Goal: Task Accomplishment & Management: Manage account settings

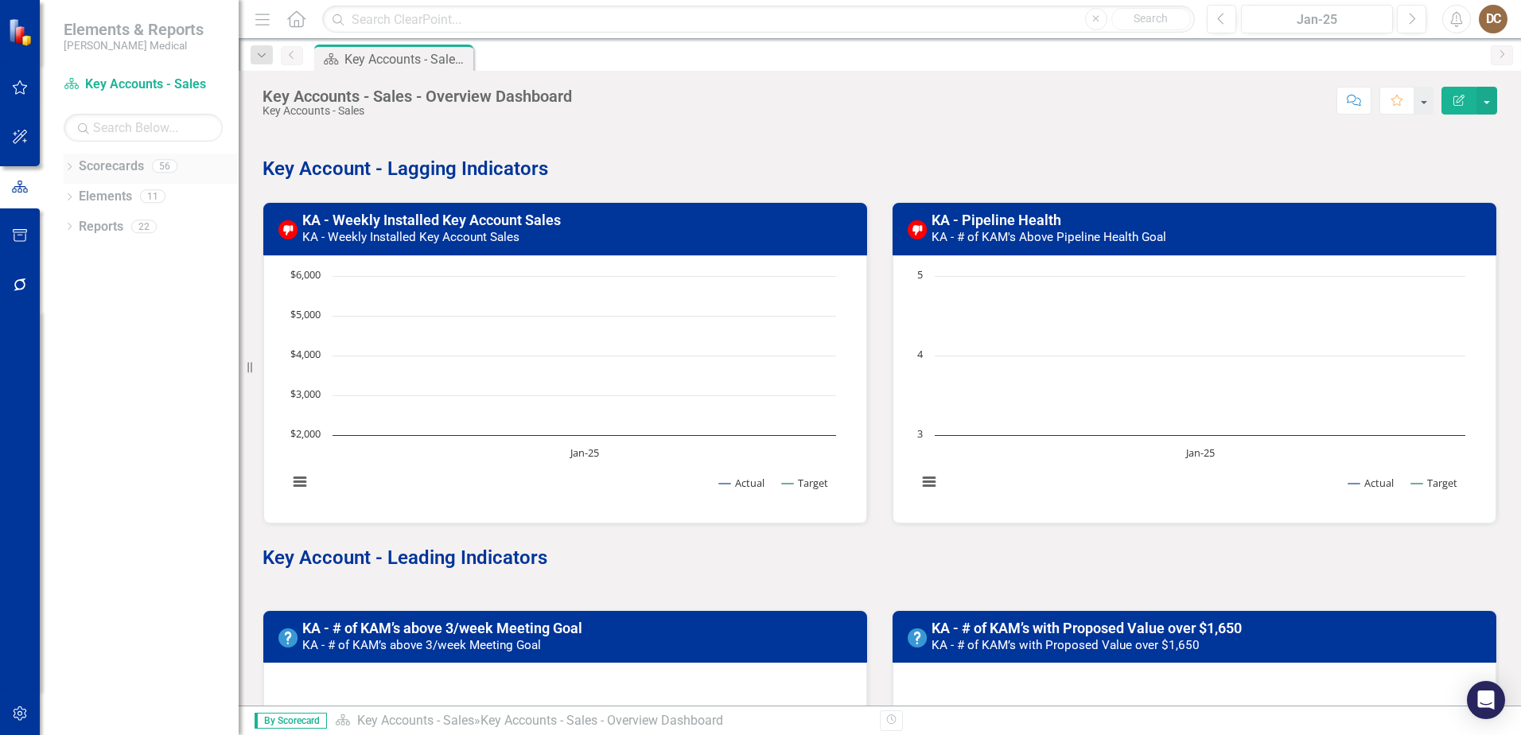
click at [78, 174] on div "Dropdown Scorecards 56" at bounding box center [151, 169] width 175 height 30
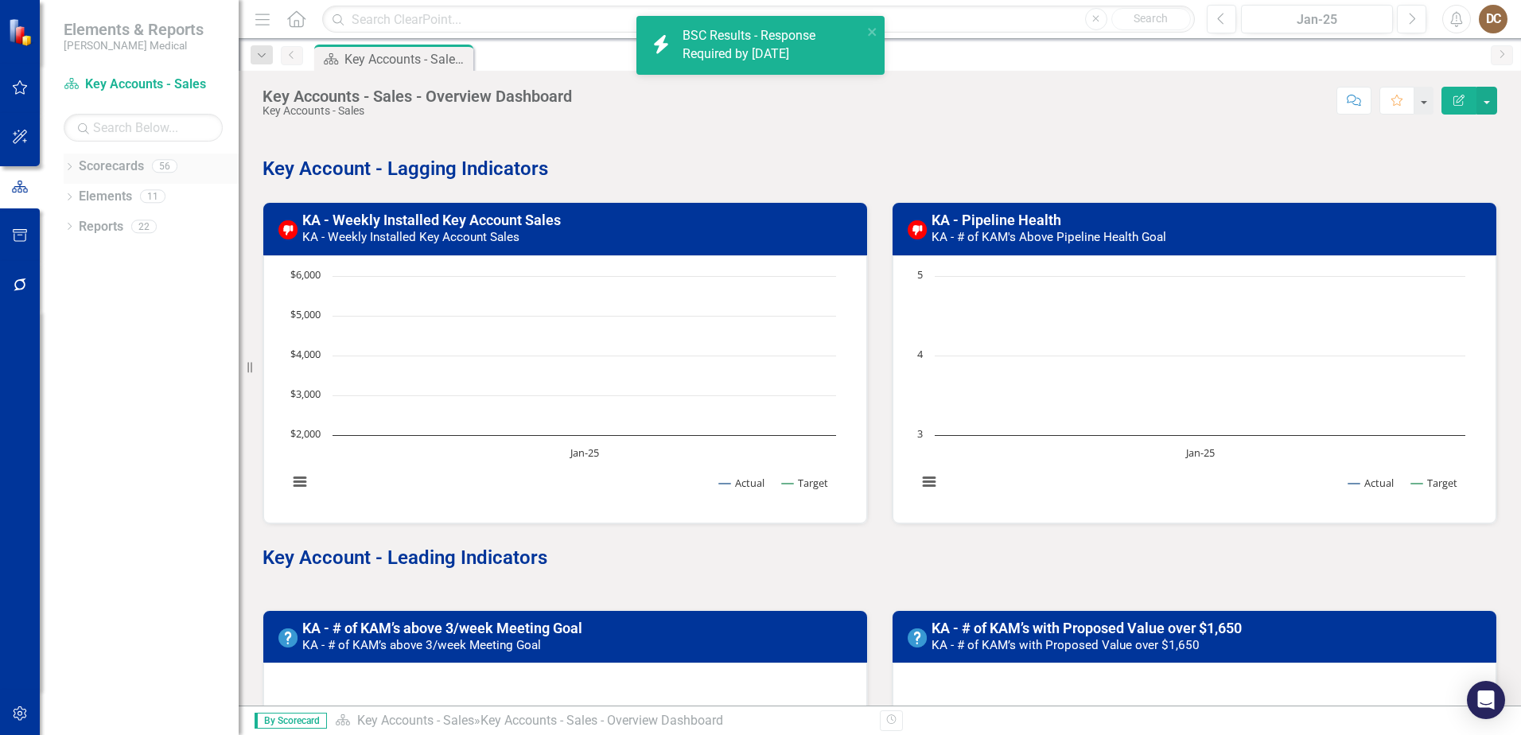
click at [69, 165] on icon "Dropdown" at bounding box center [69, 168] width 11 height 9
click at [80, 403] on icon "Dropdown" at bounding box center [78, 407] width 12 height 10
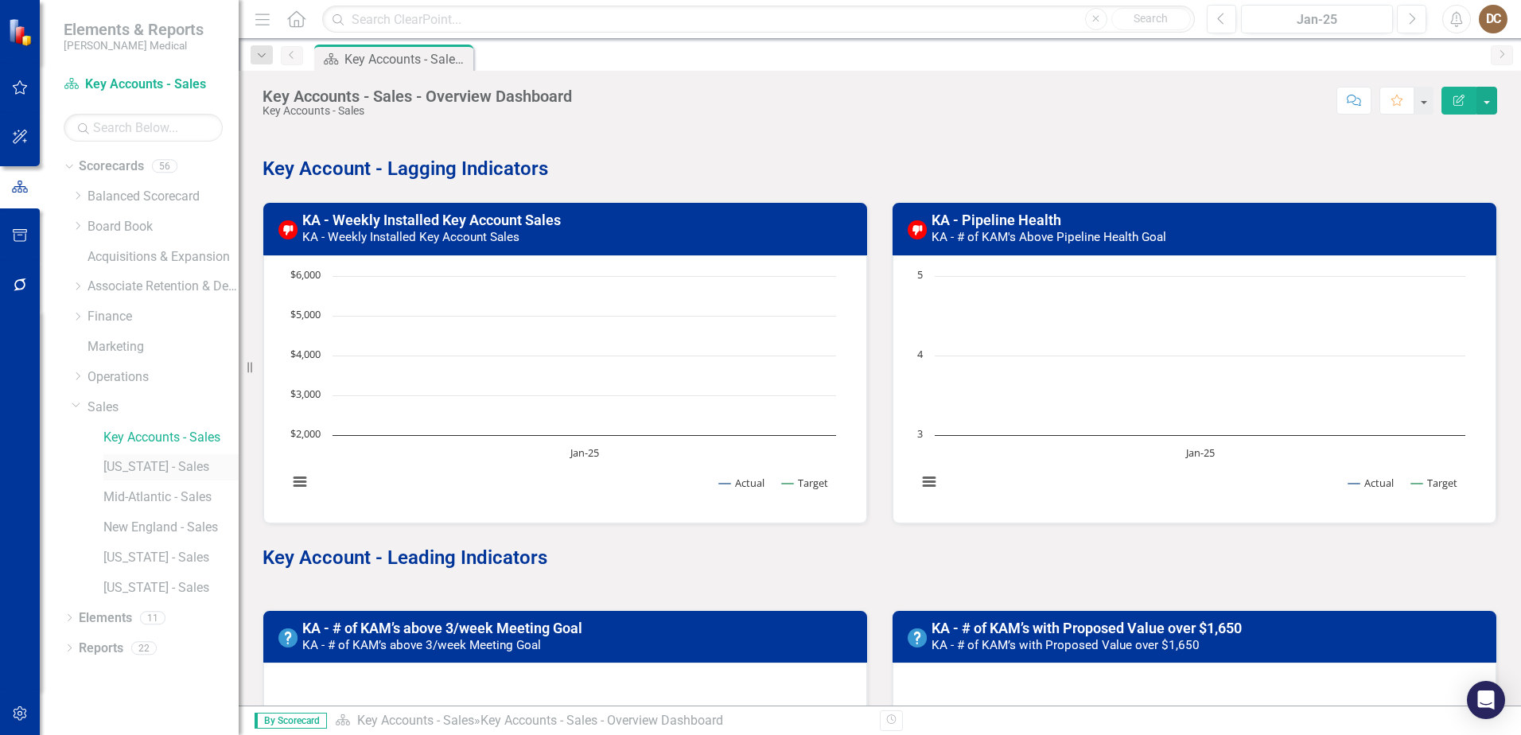
click at [127, 462] on link "[US_STATE] - Sales" at bounding box center [170, 467] width 135 height 18
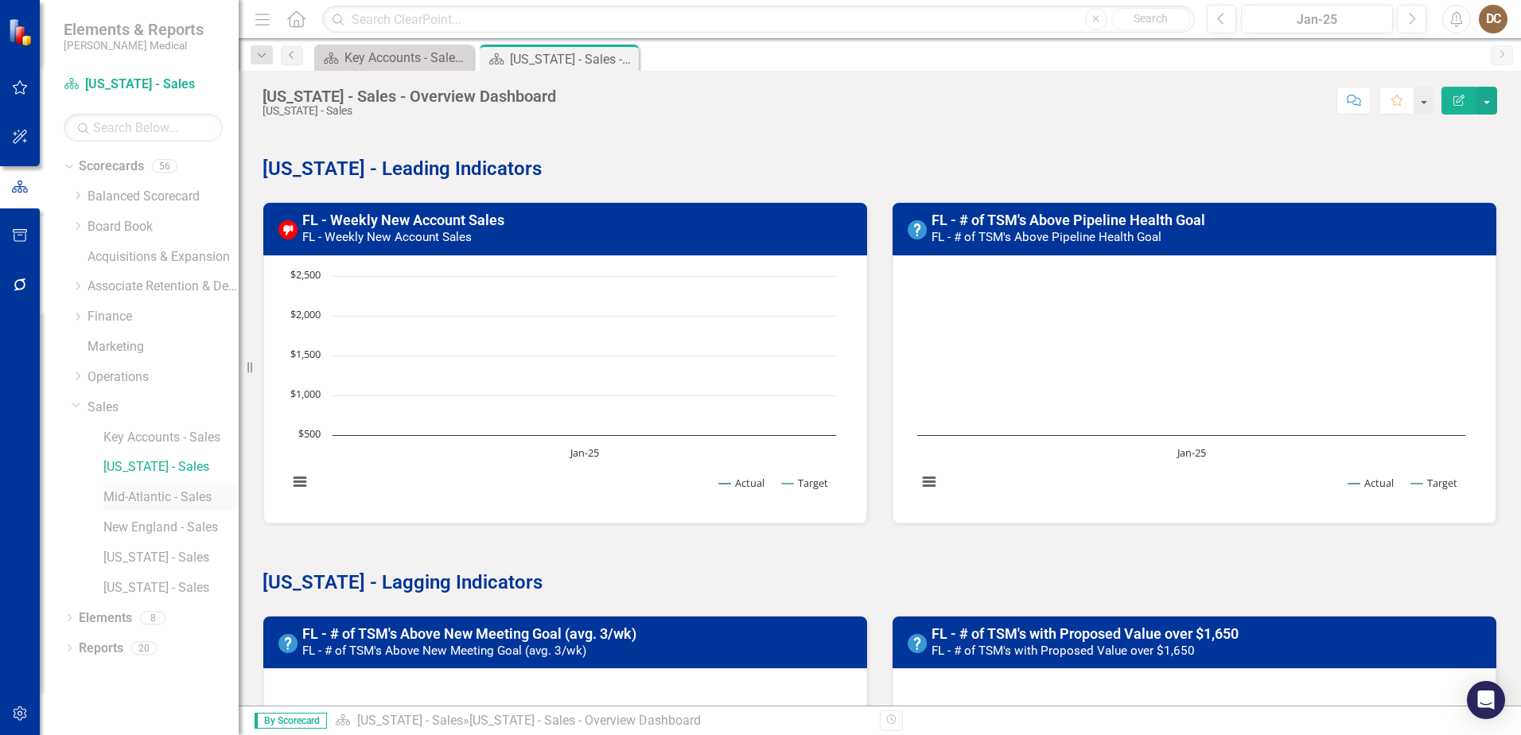
click at [134, 496] on link "Mid-Atlantic - Sales" at bounding box center [170, 498] width 135 height 18
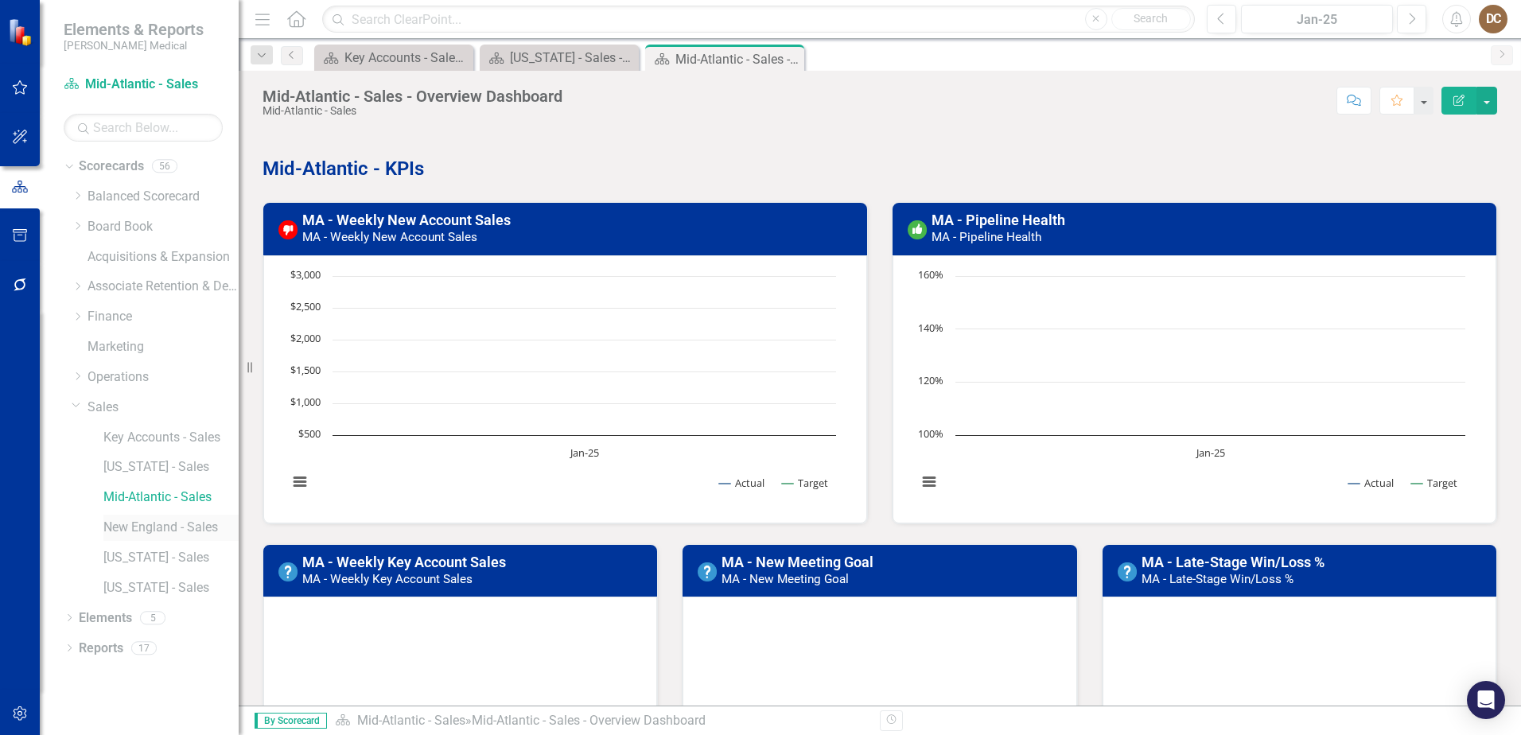
click at [150, 530] on link "New England - Sales" at bounding box center [170, 528] width 135 height 18
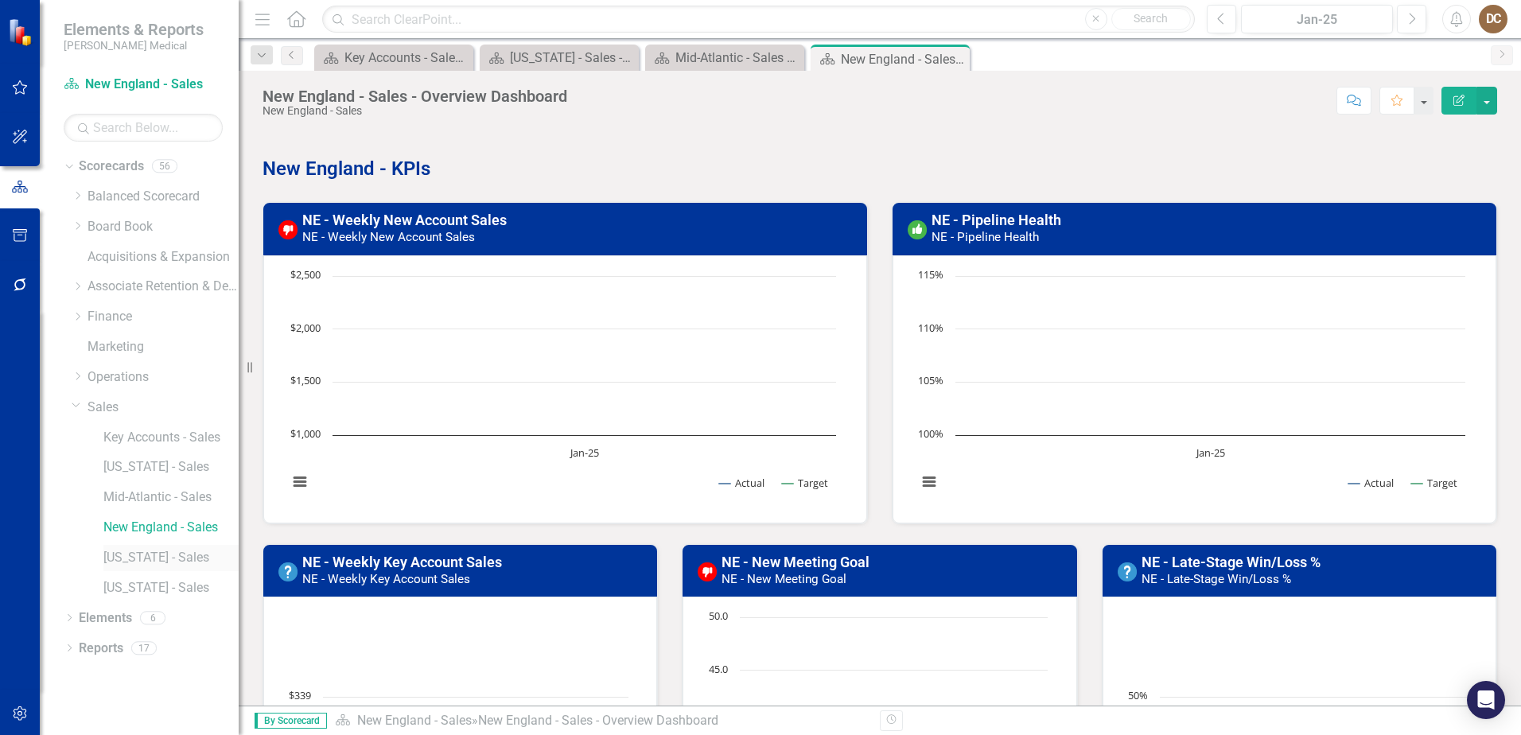
click at [124, 560] on link "[US_STATE] - Sales" at bounding box center [170, 558] width 135 height 18
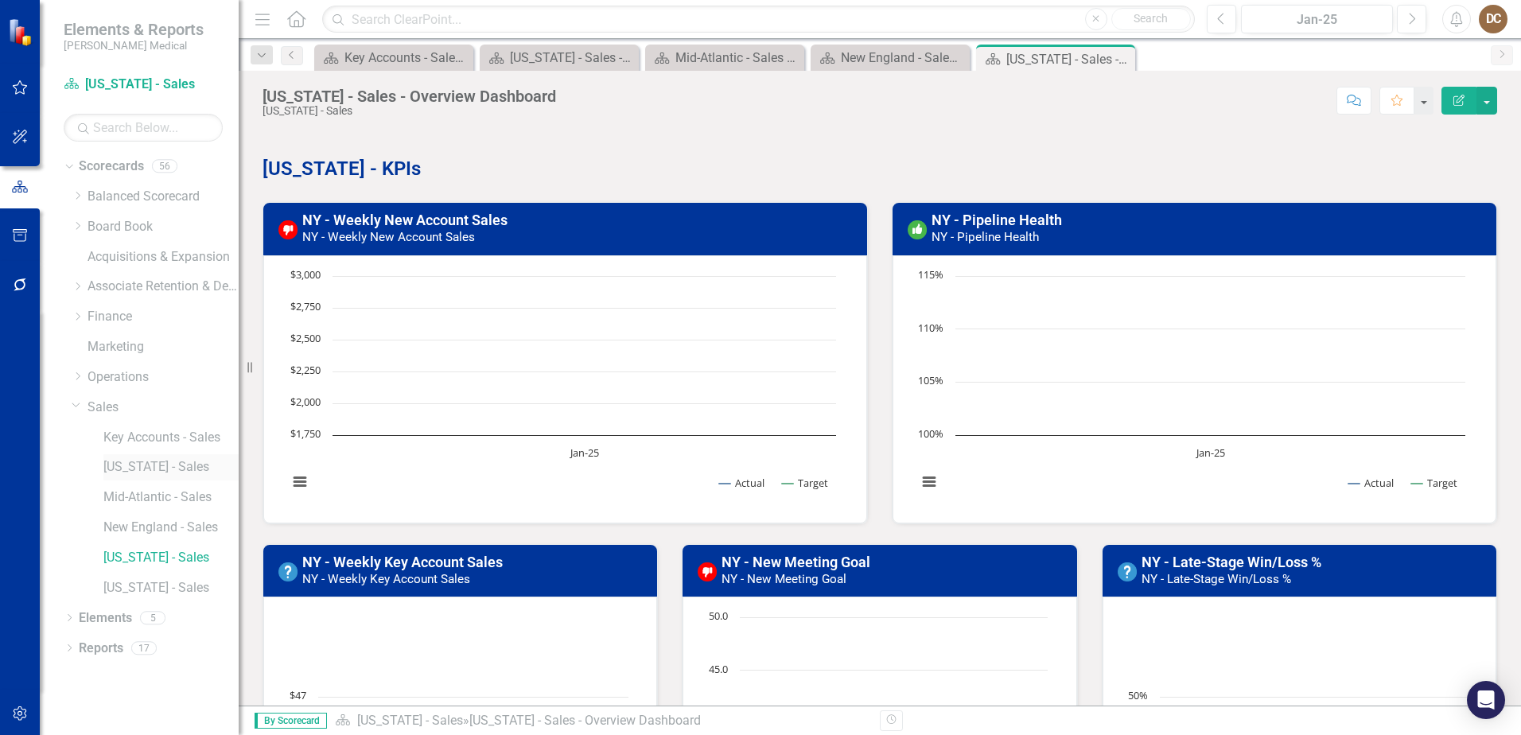
click at [119, 472] on link "[US_STATE] - Sales" at bounding box center [170, 467] width 135 height 18
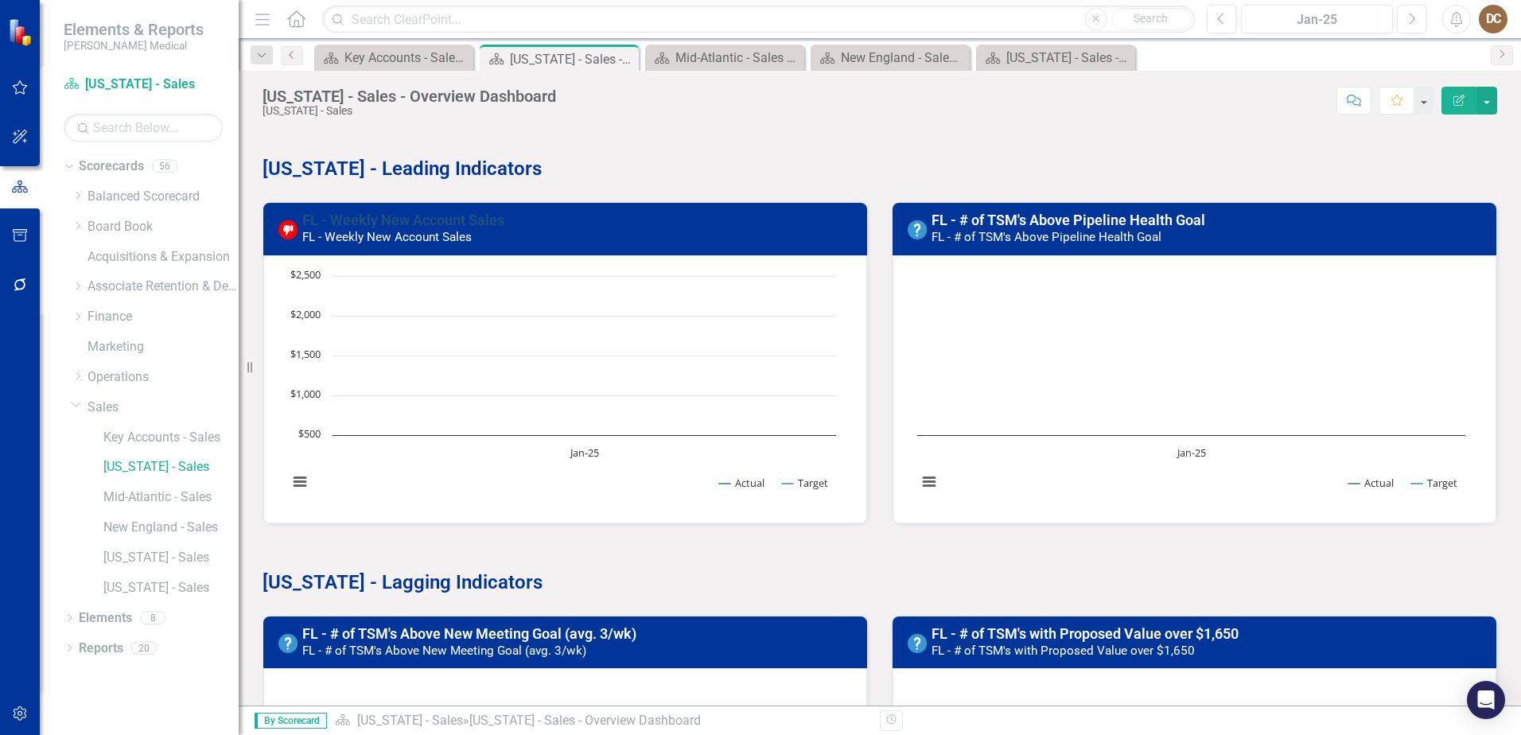
click at [443, 224] on link "FL - Weekly New Account Sales" at bounding box center [403, 220] width 202 height 17
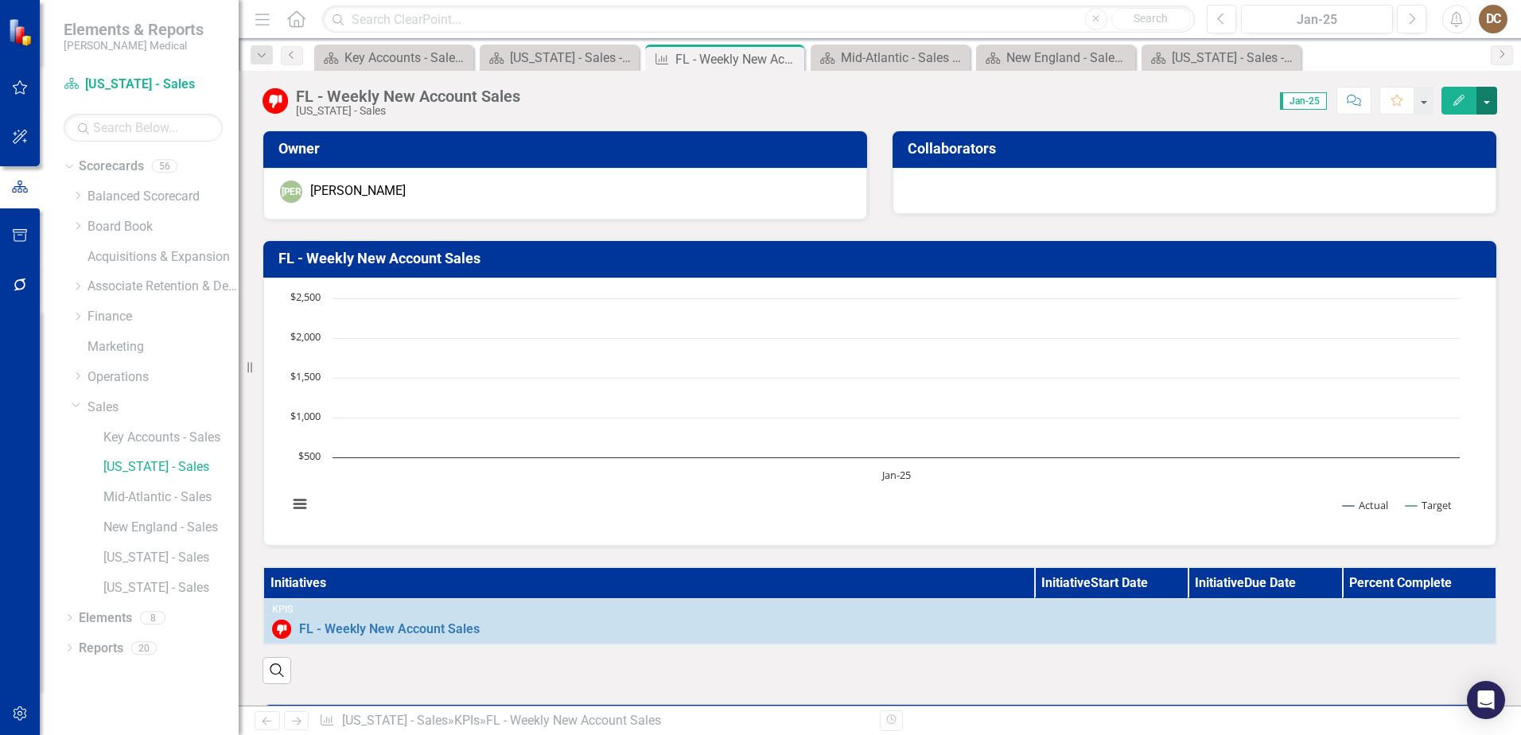
click at [1486, 99] on button "button" at bounding box center [1487, 101] width 21 height 28
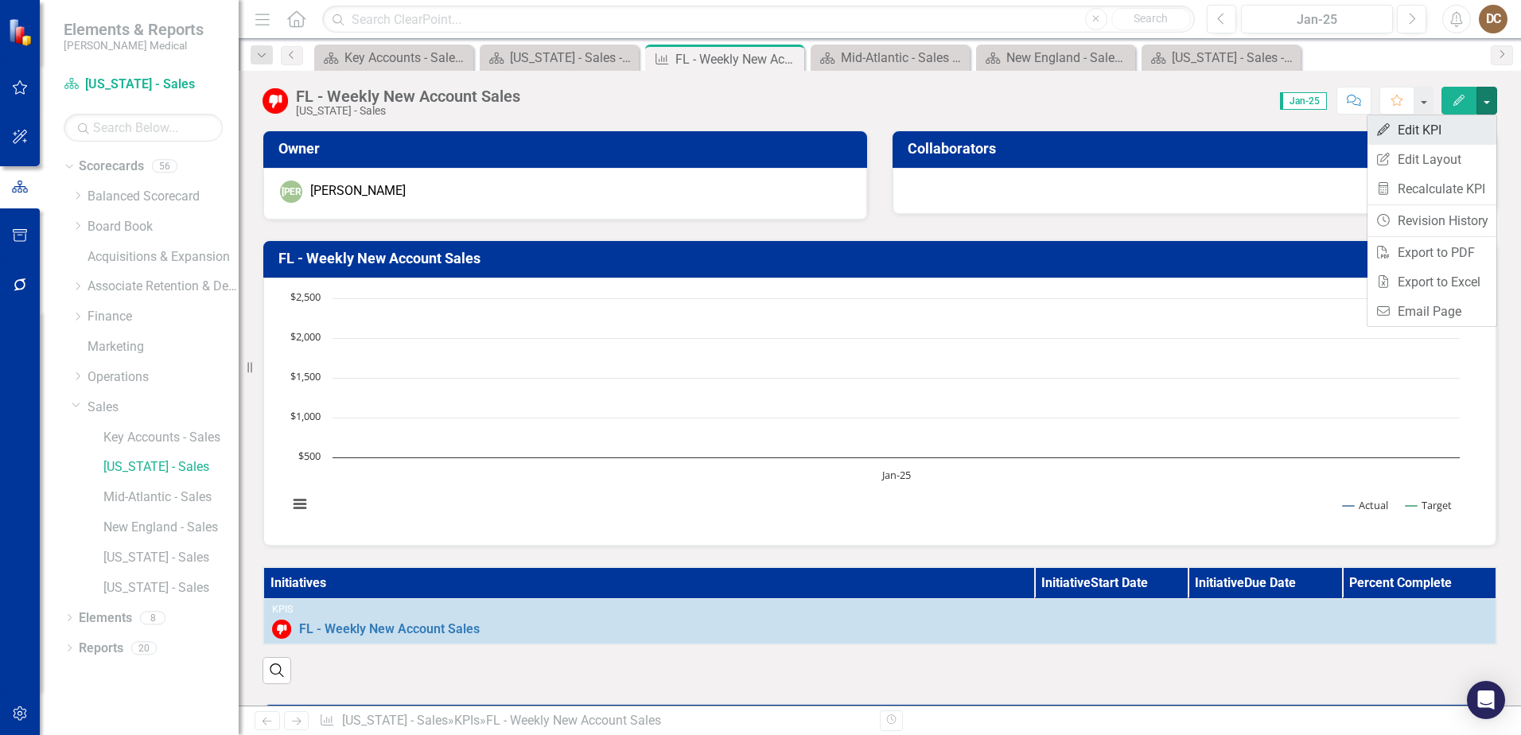
click at [1432, 126] on link "Edit Edit KPI" at bounding box center [1432, 129] width 129 height 29
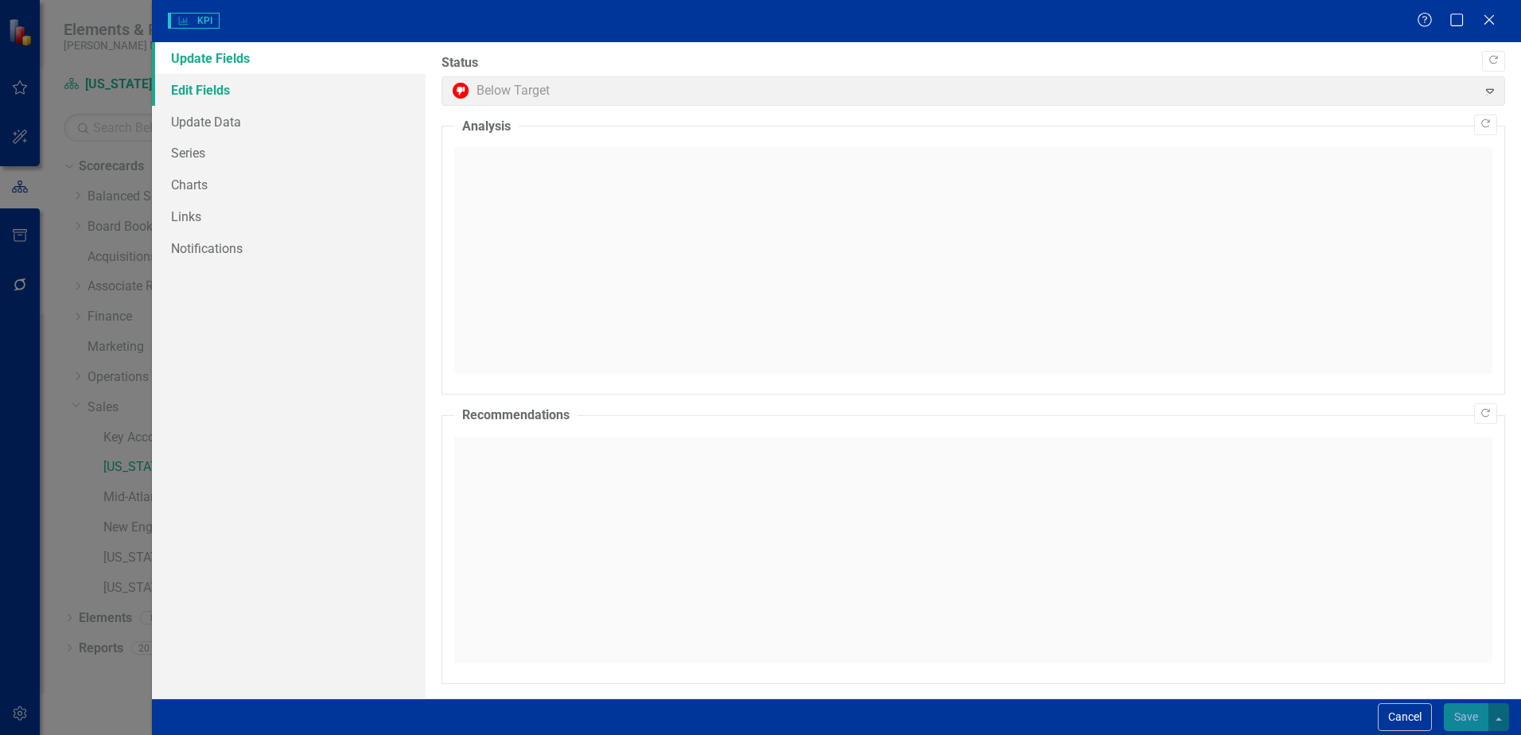
click at [189, 92] on link "Edit Fields" at bounding box center [289, 90] width 274 height 32
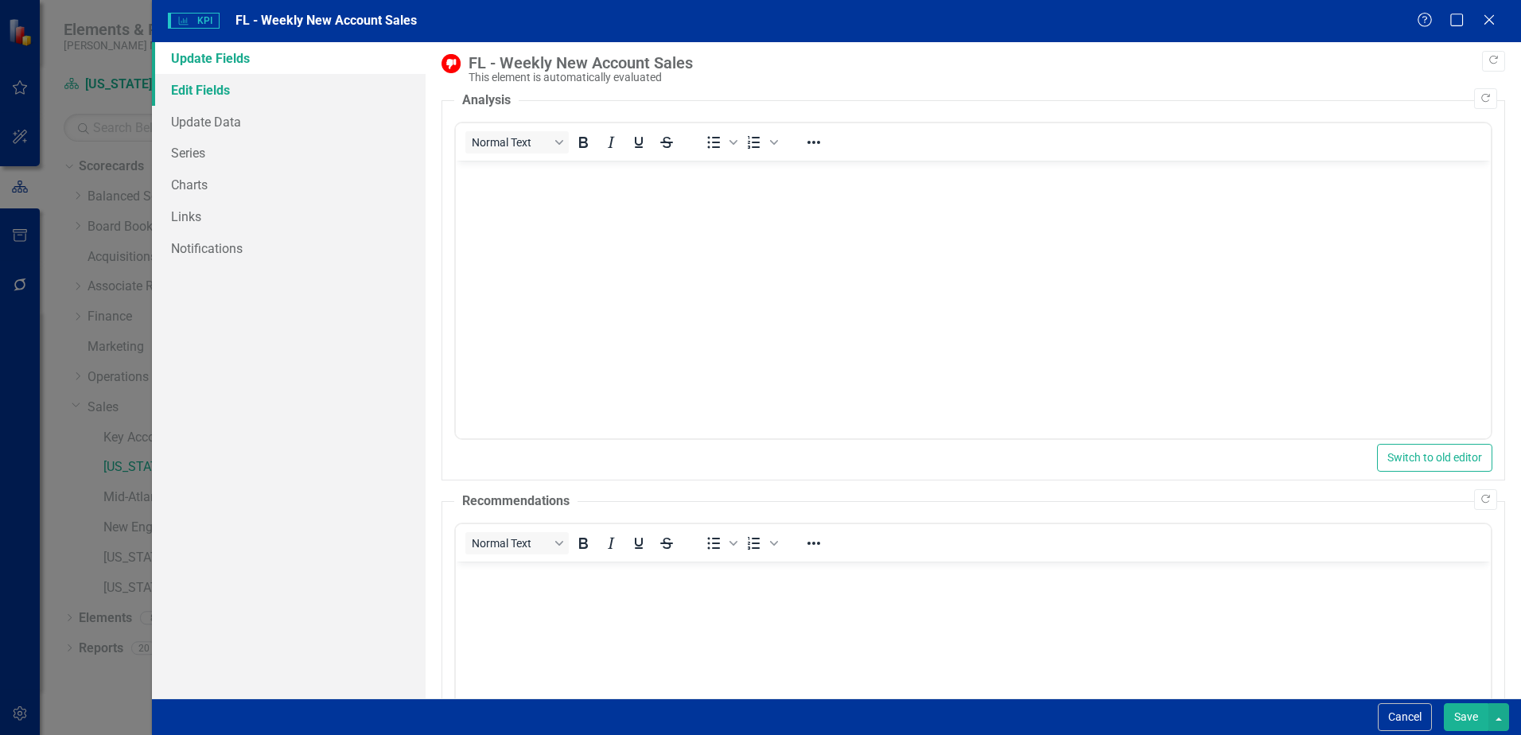
click at [204, 95] on link "Edit Fields" at bounding box center [289, 90] width 274 height 32
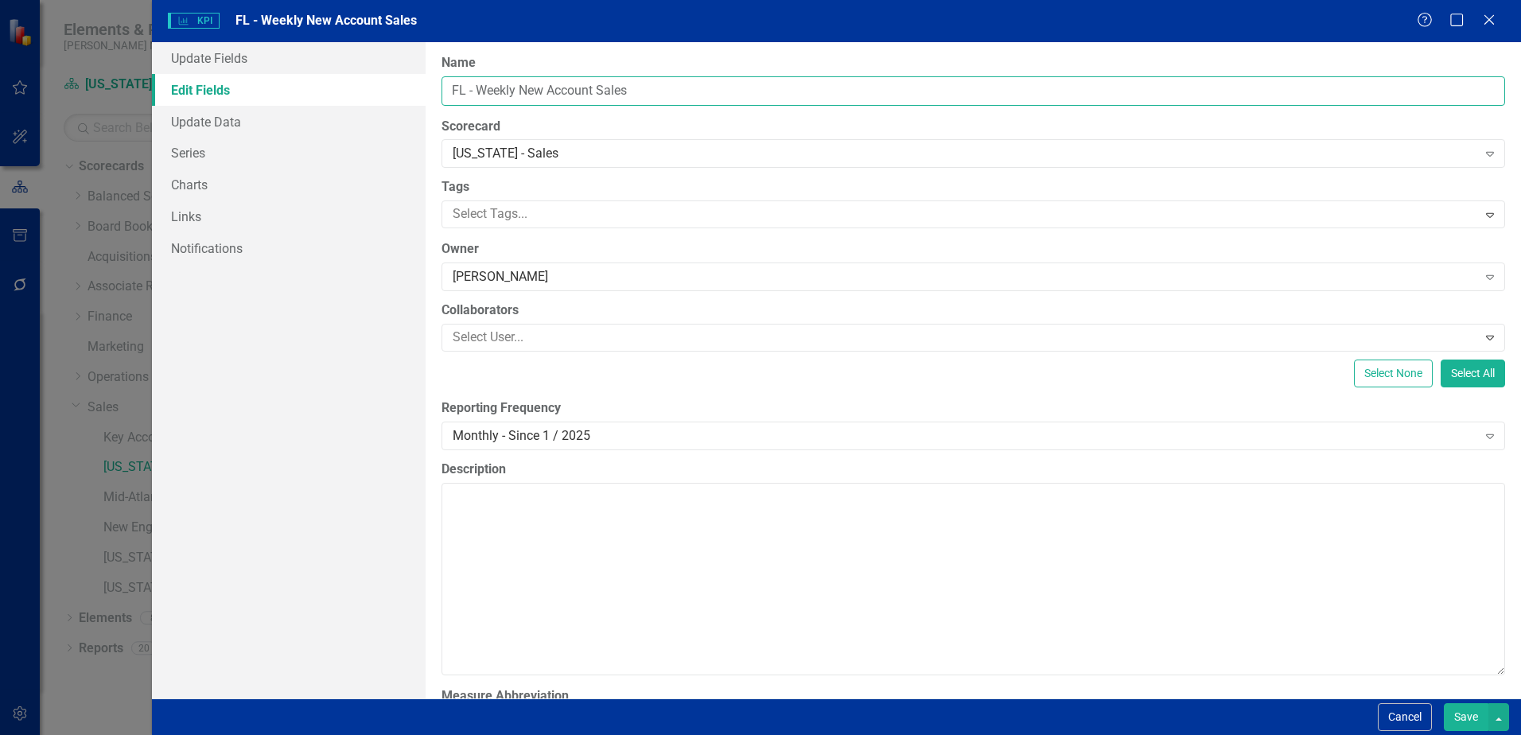
click at [601, 89] on input "FL - Weekly New Account Sales" at bounding box center [974, 90] width 1064 height 29
type input "FL - Weekly New Account Installed Sales"
click at [1470, 711] on button "Save" at bounding box center [1466, 717] width 45 height 28
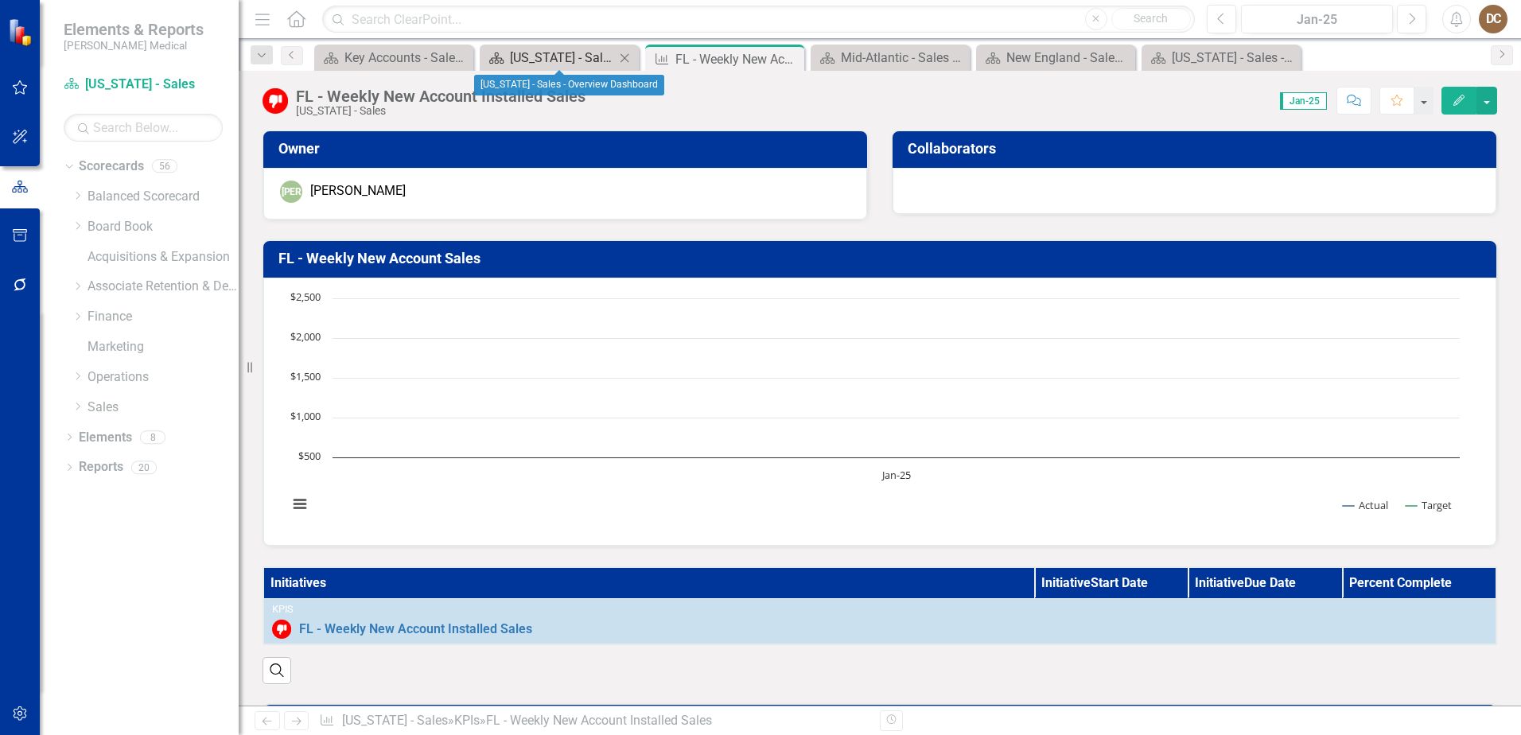
click at [531, 56] on div "[US_STATE] - Sales - Overview Dashboard" at bounding box center [562, 58] width 105 height 20
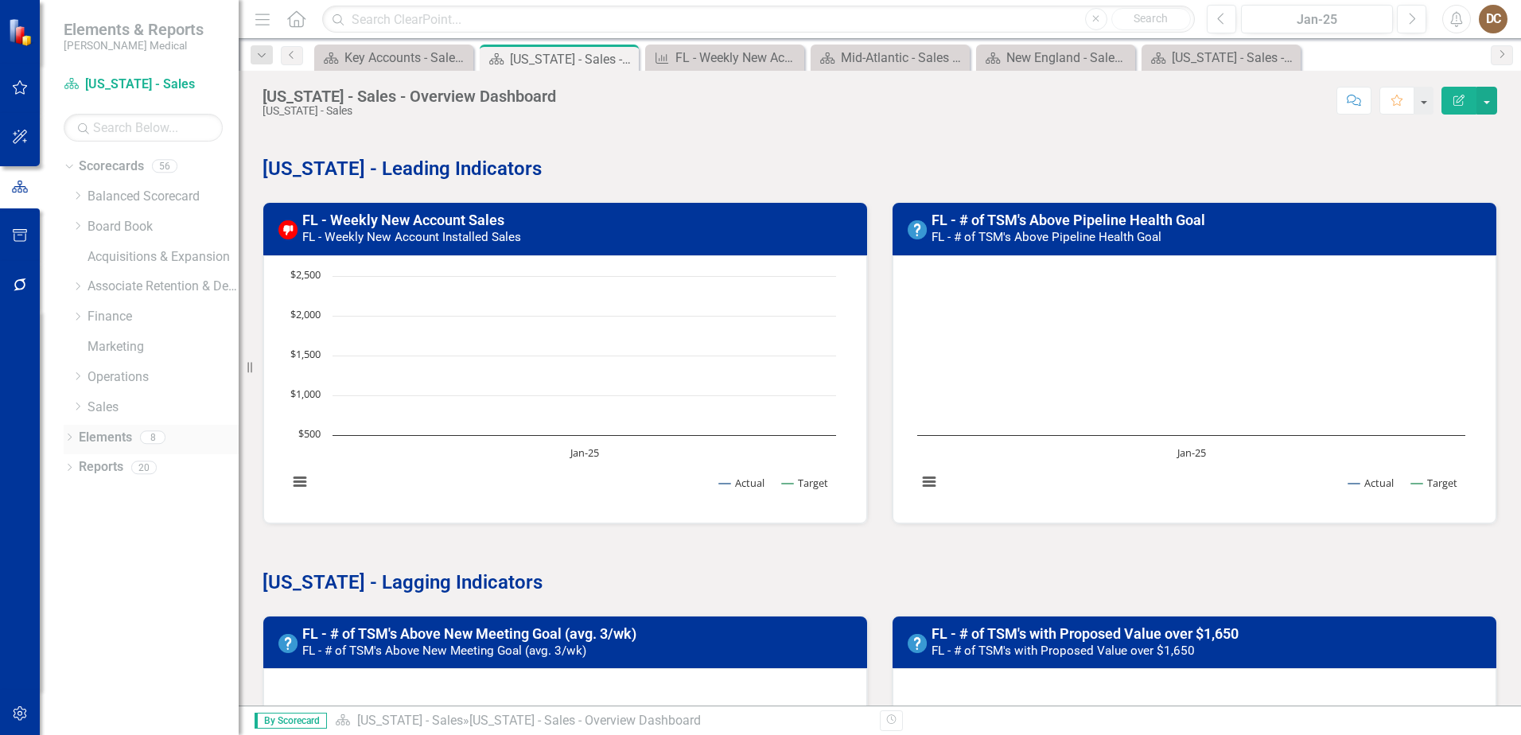
click at [72, 439] on icon "Dropdown" at bounding box center [69, 438] width 11 height 9
click at [124, 497] on link "KPI KPIs" at bounding box center [111, 498] width 48 height 18
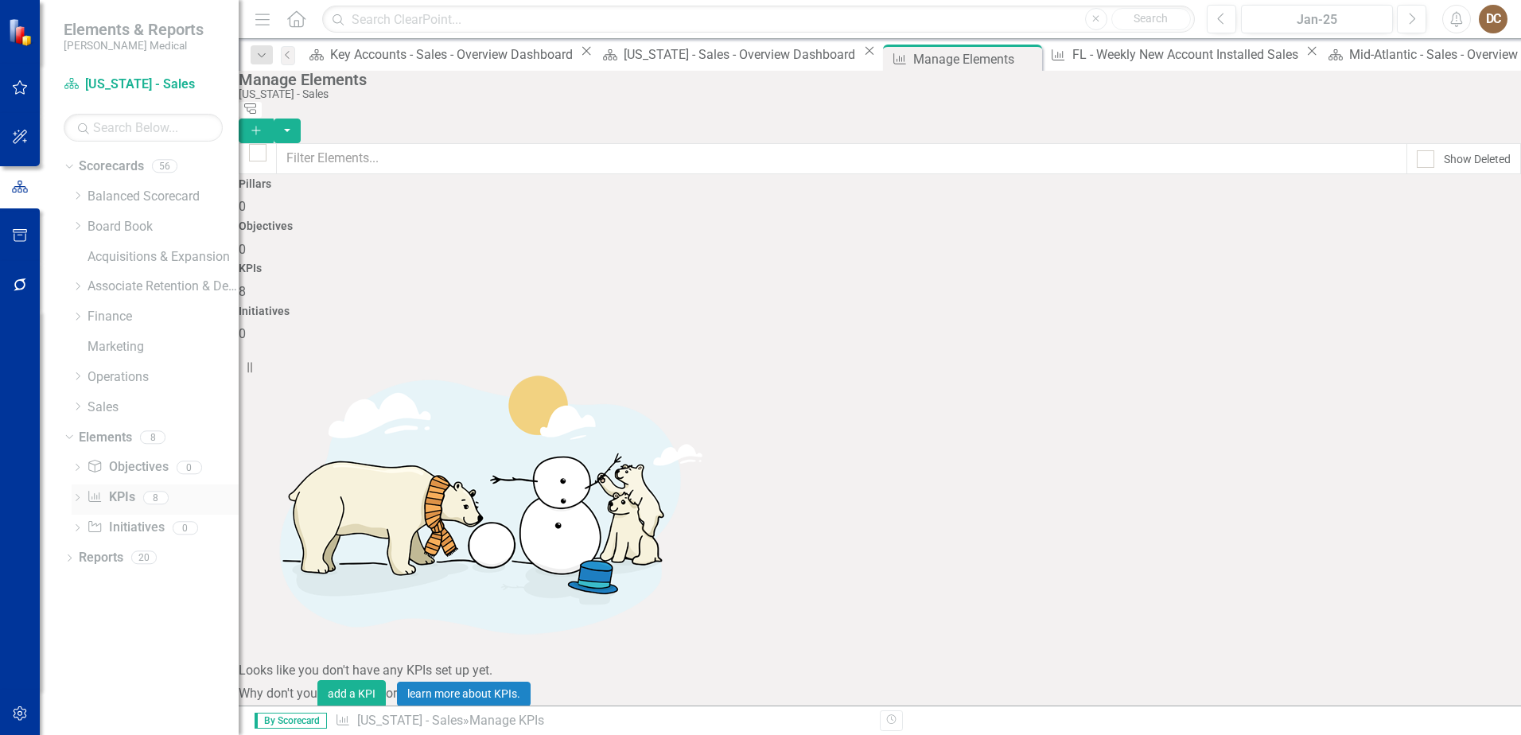
checkbox input "false"
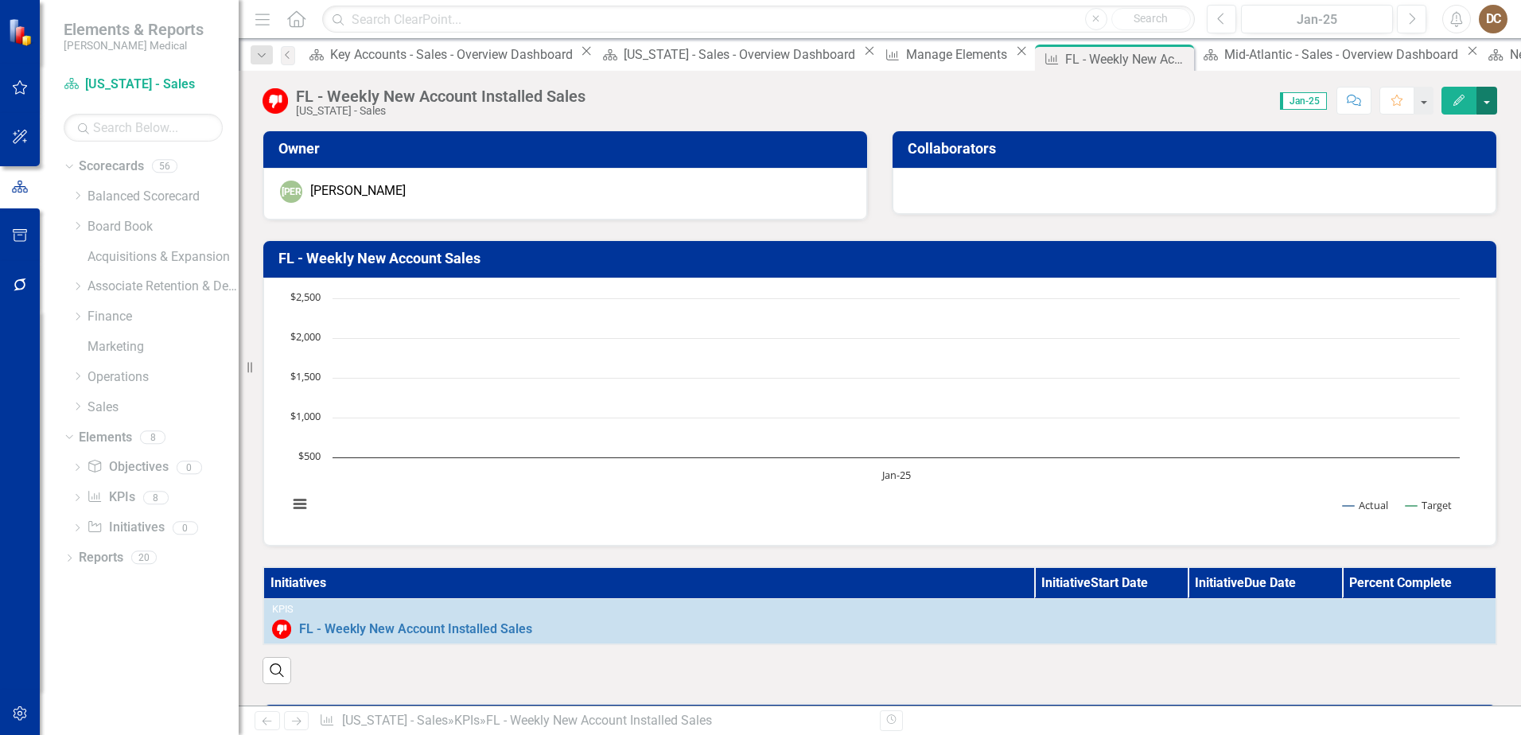
click at [1487, 105] on button "button" at bounding box center [1487, 101] width 21 height 28
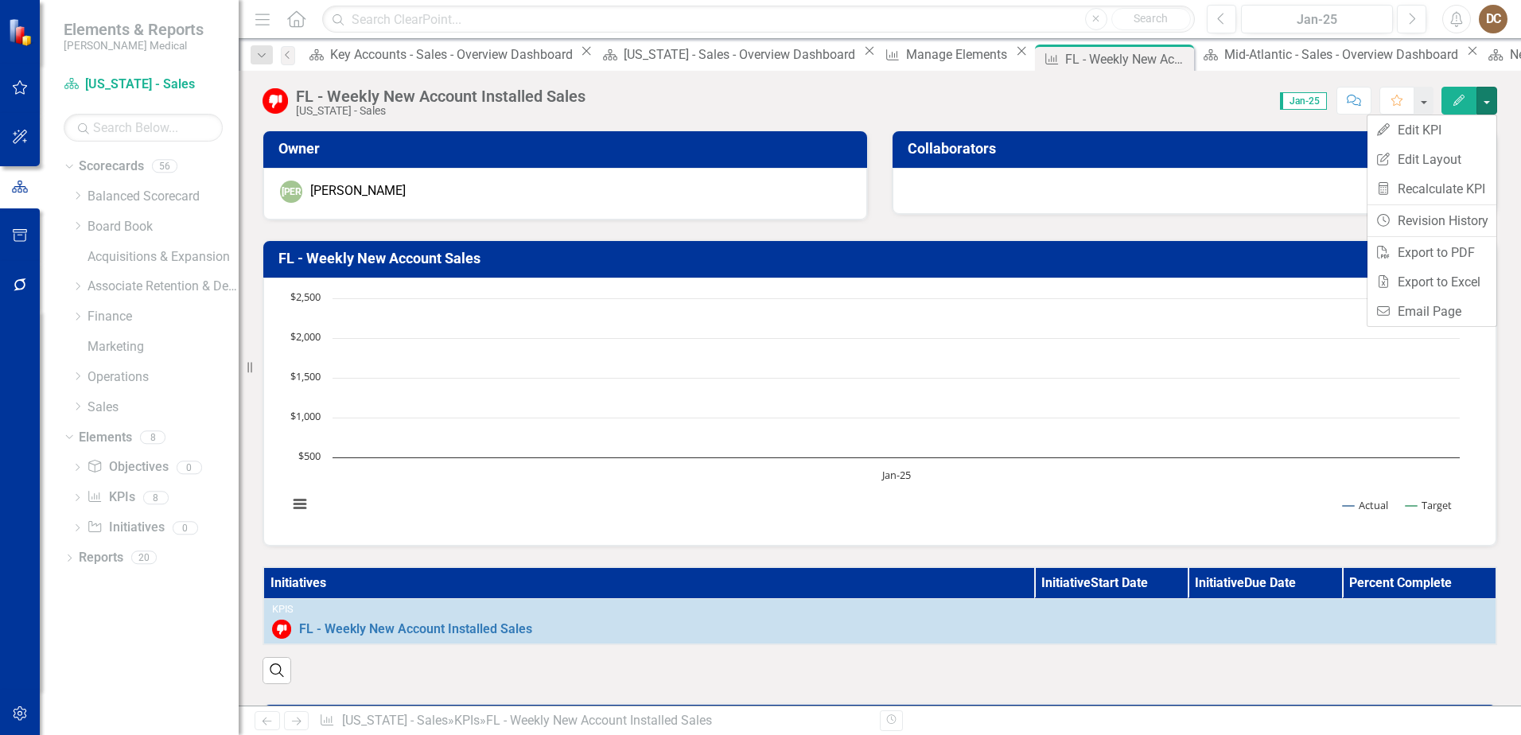
click at [1182, 95] on div "Score: 0.00 Jan-25 Completed Comment Favorite Edit" at bounding box center [1046, 100] width 904 height 27
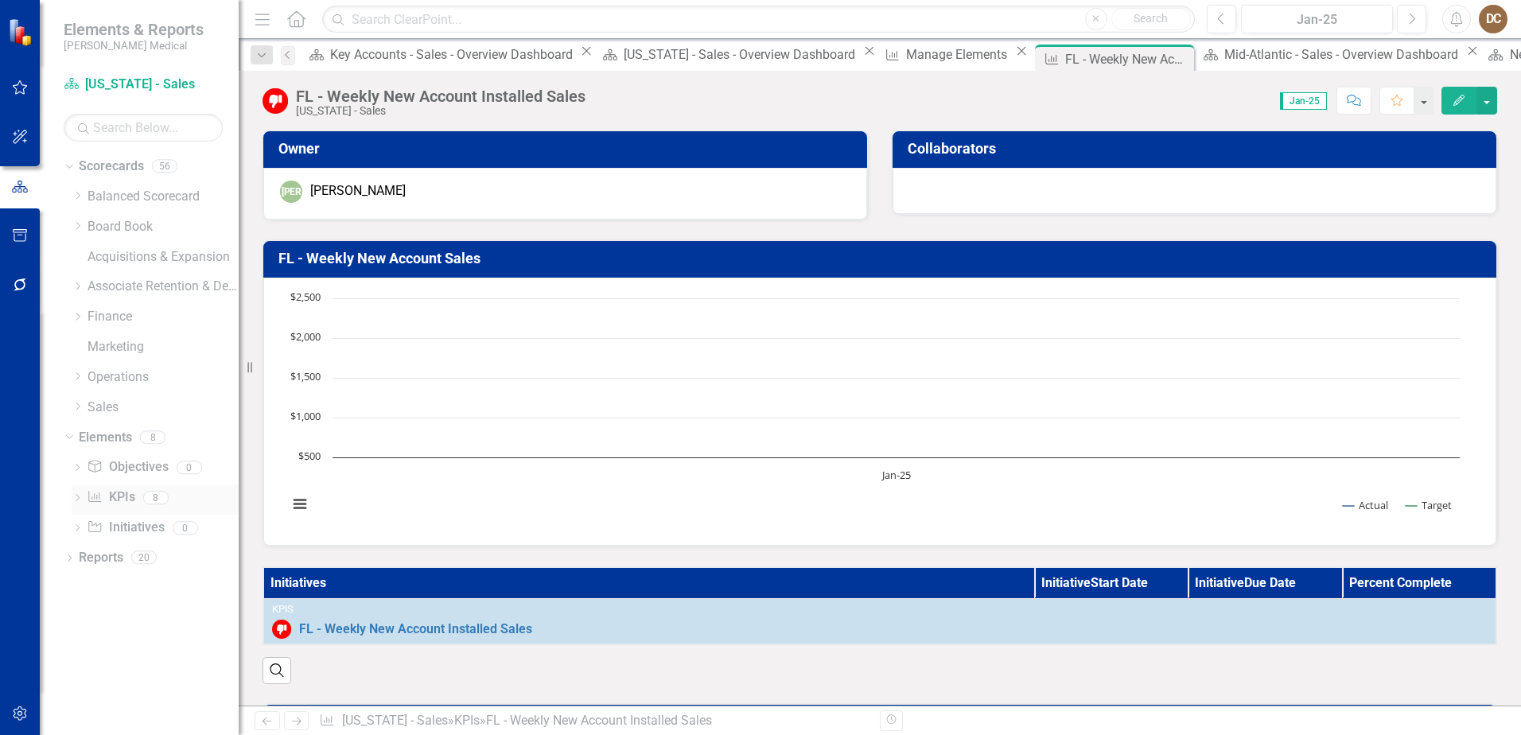
click at [114, 503] on link "KPI KPIs" at bounding box center [111, 498] width 48 height 18
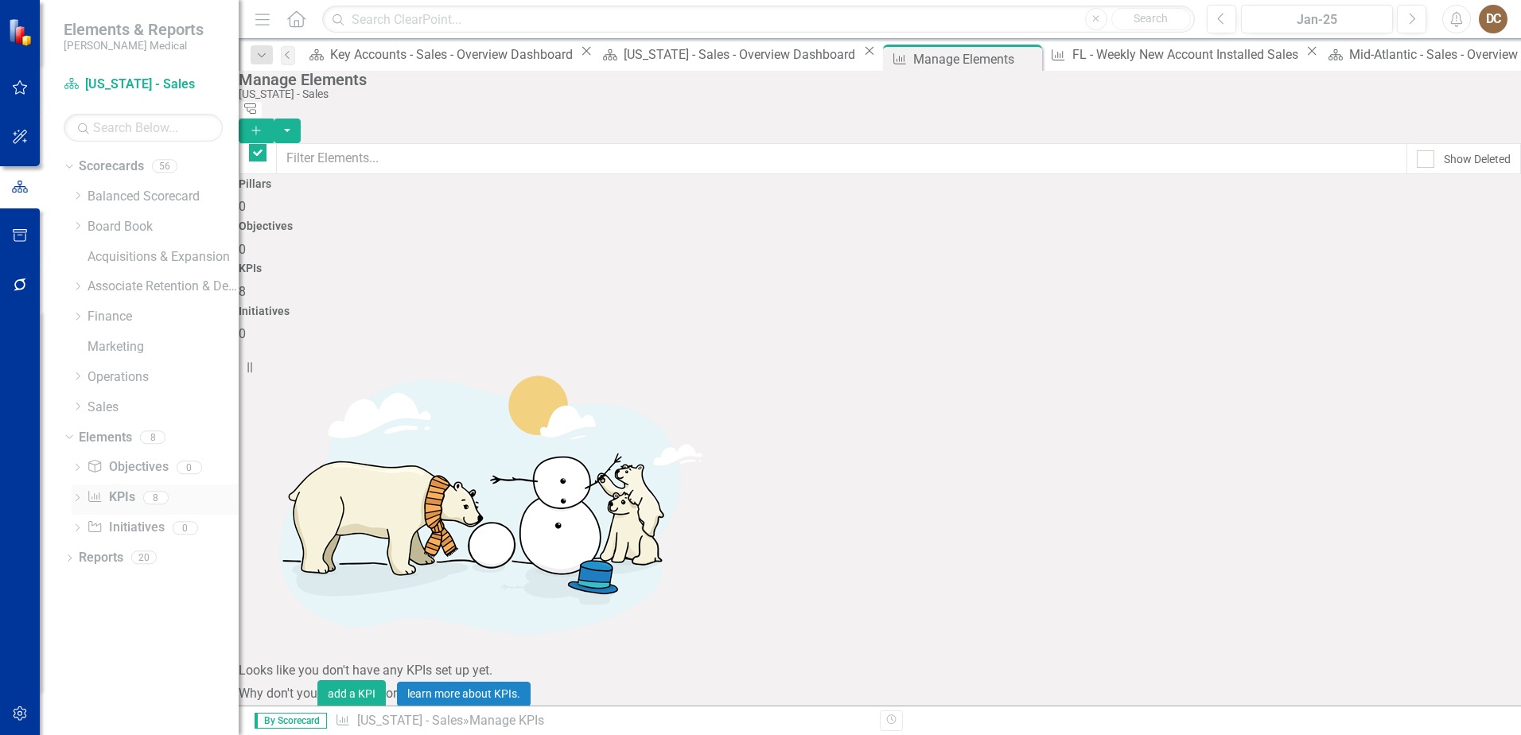
checkbox input "false"
click at [1427, 382] on link "Edit Edit KPI" at bounding box center [1422, 383] width 126 height 29
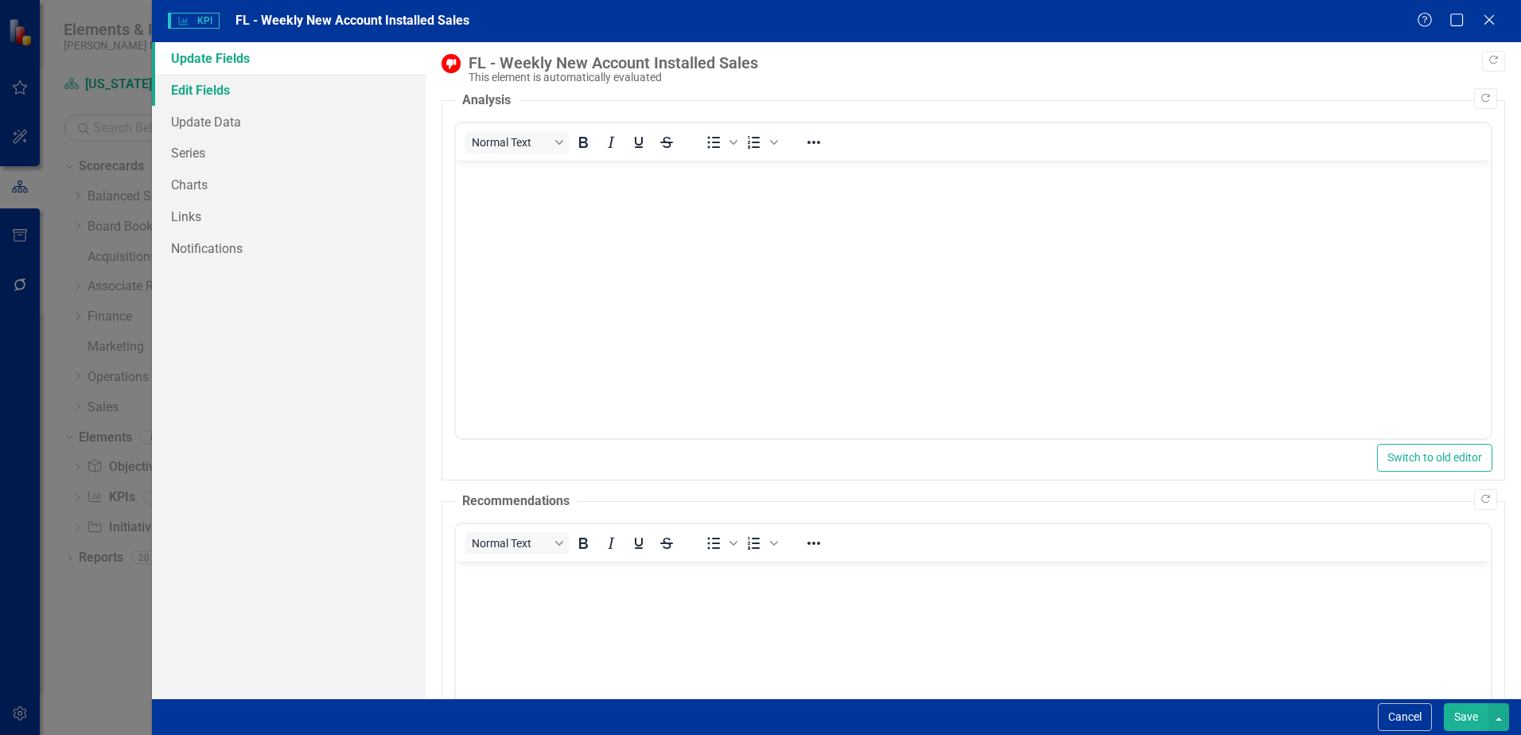
click at [238, 92] on link "Edit Fields" at bounding box center [289, 90] width 274 height 32
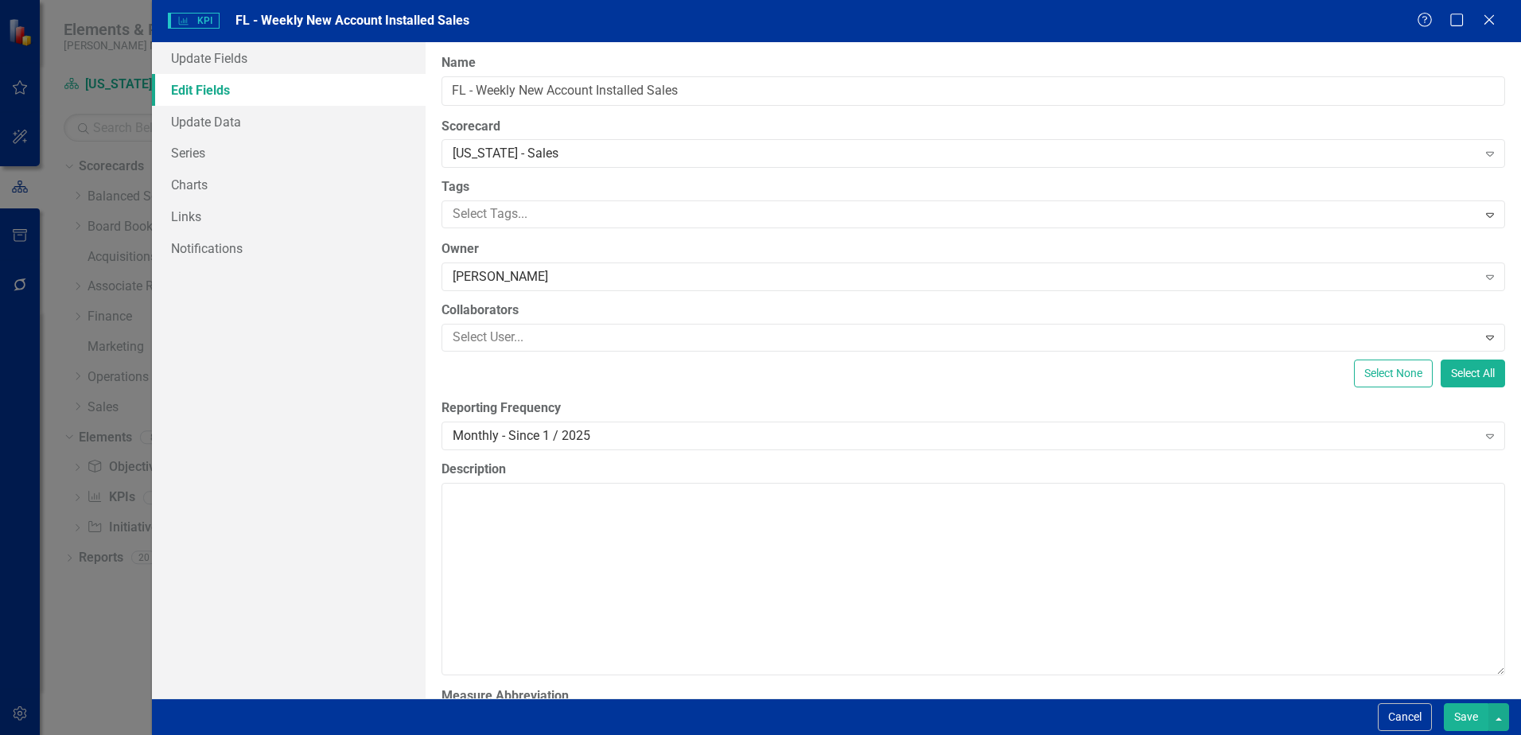
click at [1465, 707] on button "Save" at bounding box center [1466, 717] width 45 height 28
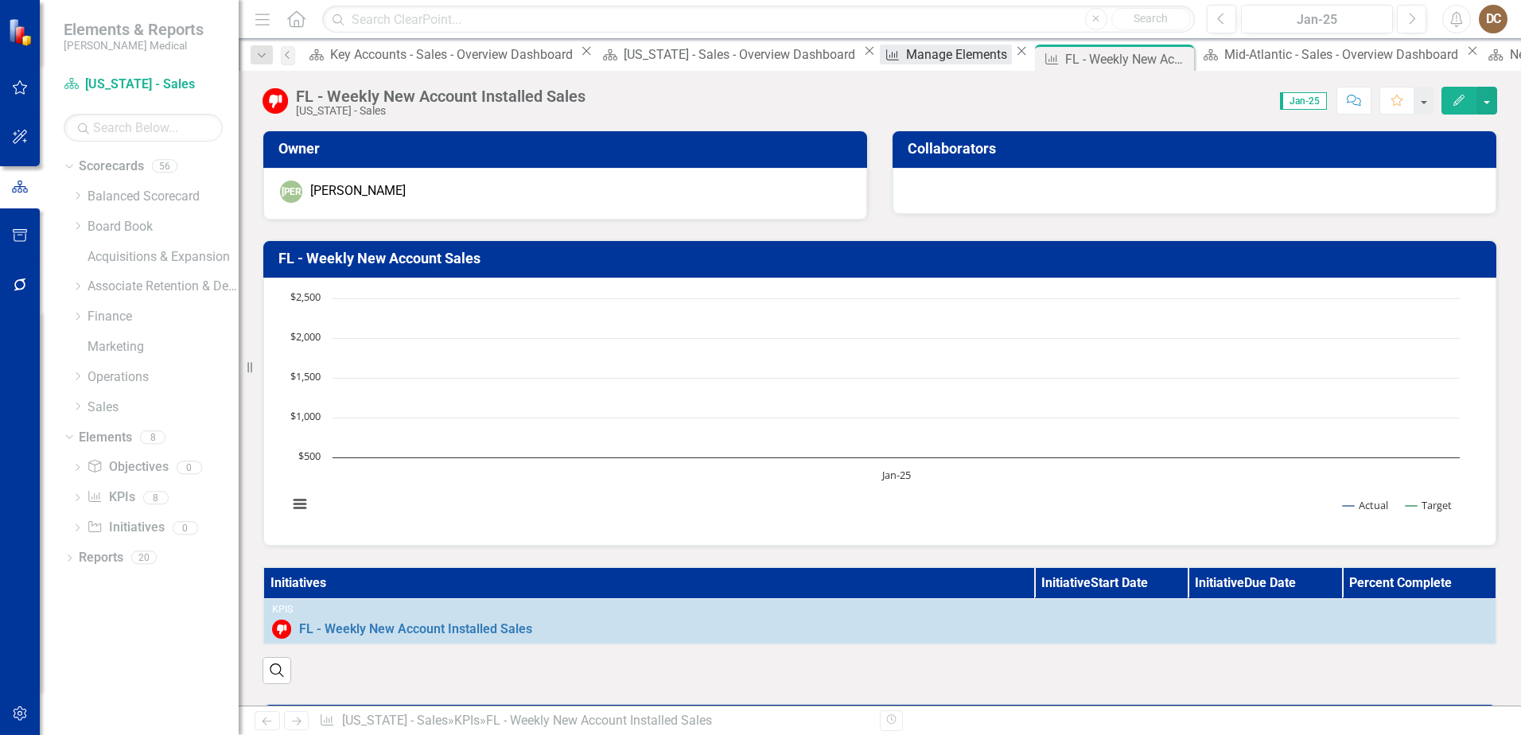
click at [906, 56] on div "Manage Elements" at bounding box center [959, 55] width 106 height 20
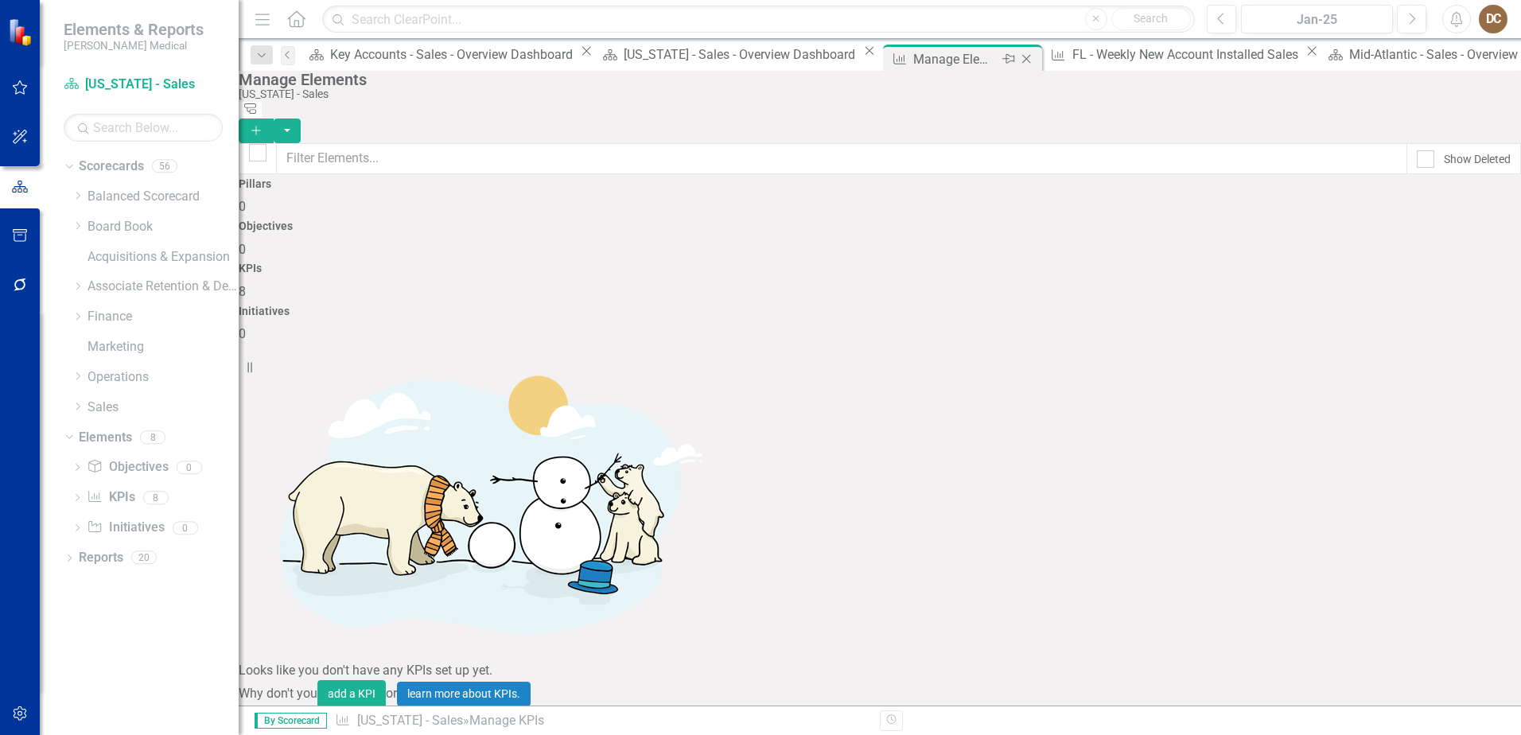
click at [1022, 59] on icon at bounding box center [1026, 59] width 9 height 9
